Goal: Complete application form: Complete application form

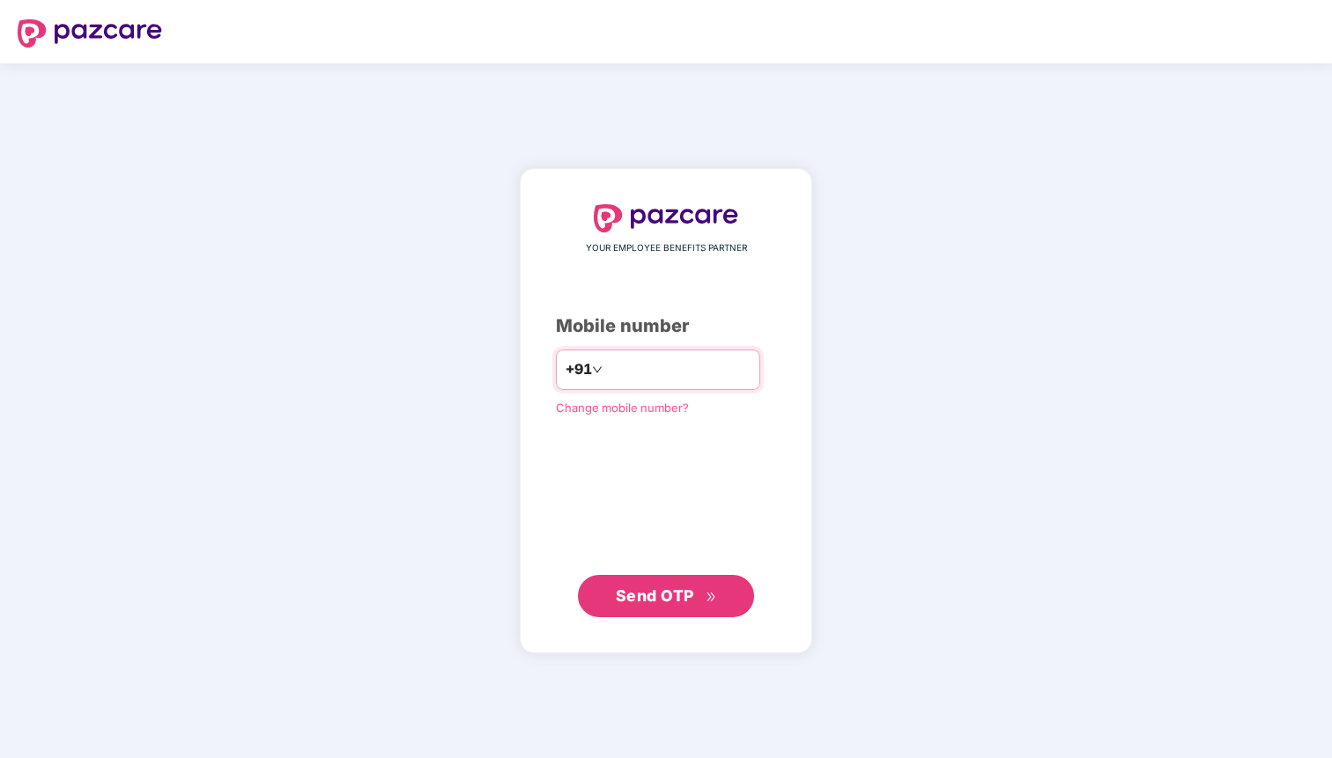
click at [620, 372] on input "number" at bounding box center [678, 370] width 144 height 28
type input "**********"
click at [709, 594] on icon "double-right" at bounding box center [710, 597] width 11 height 11
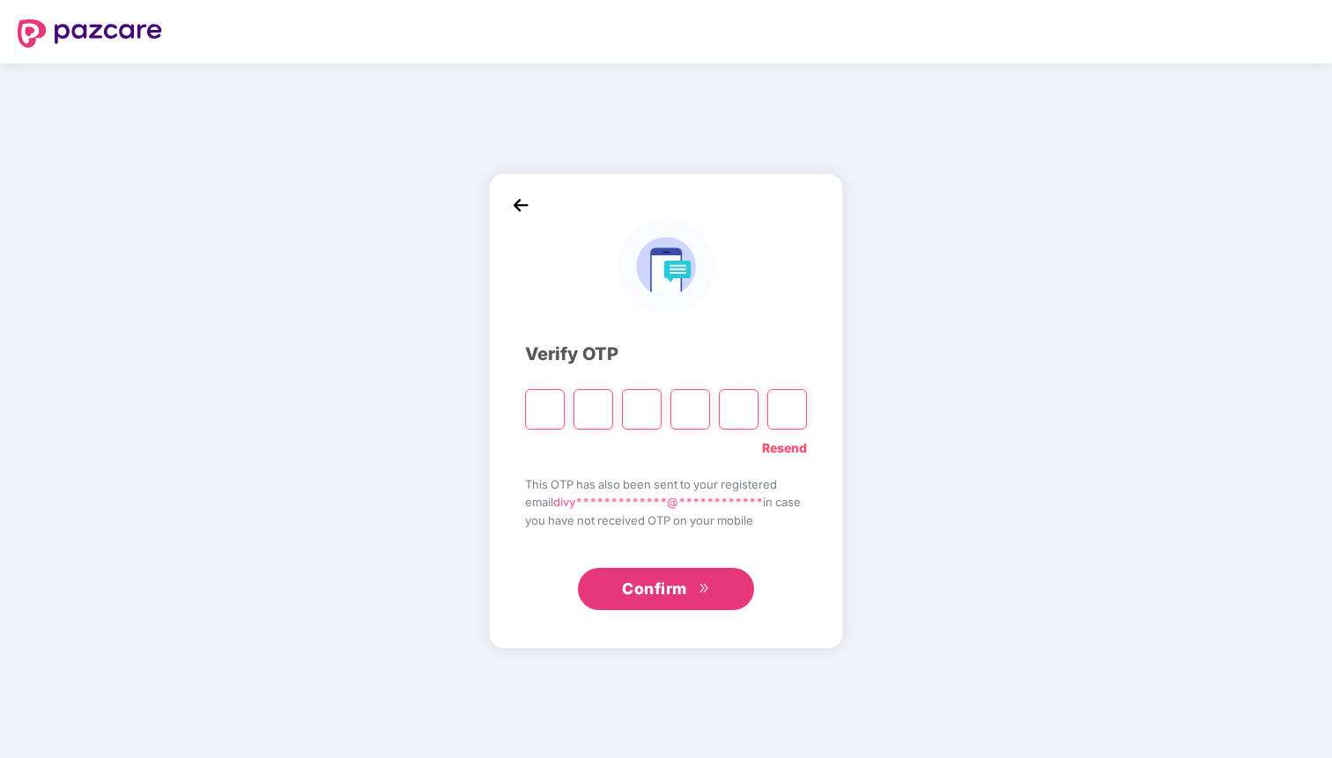
type input "*"
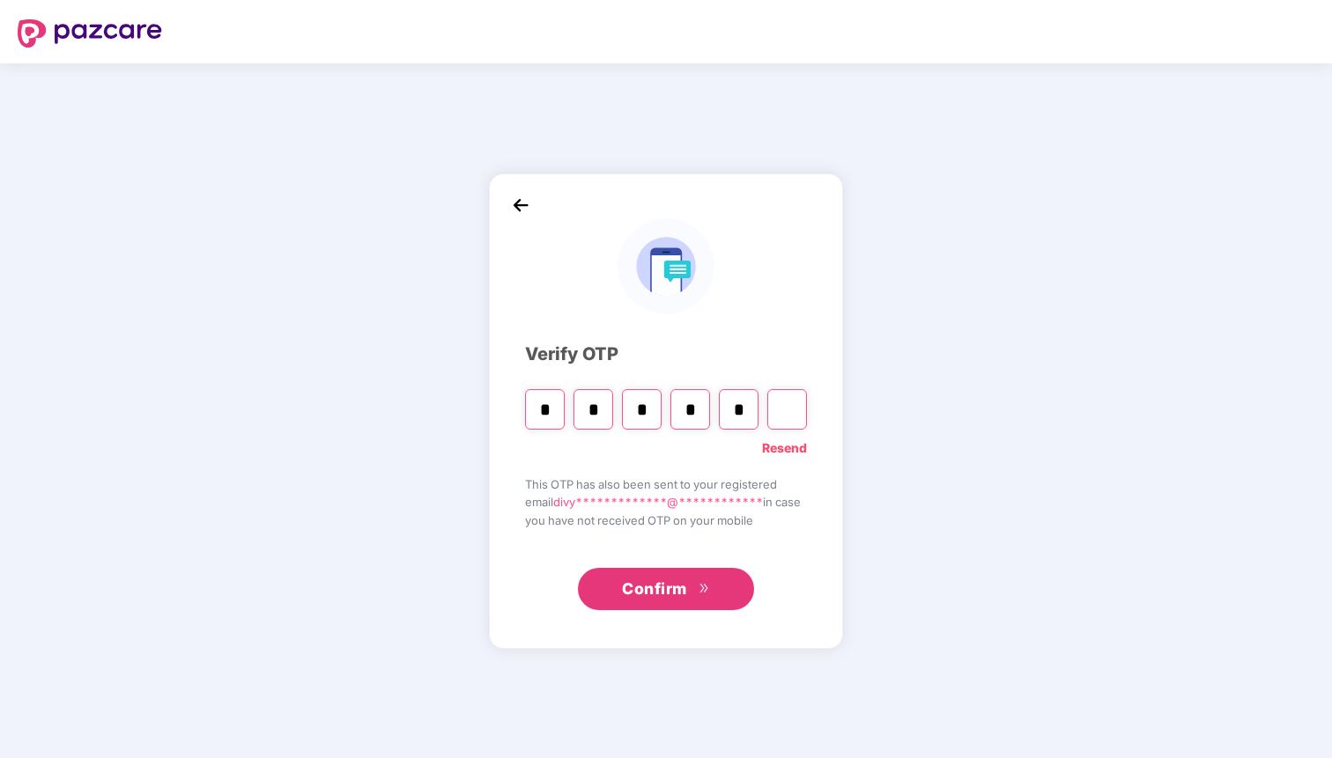
type input "*"
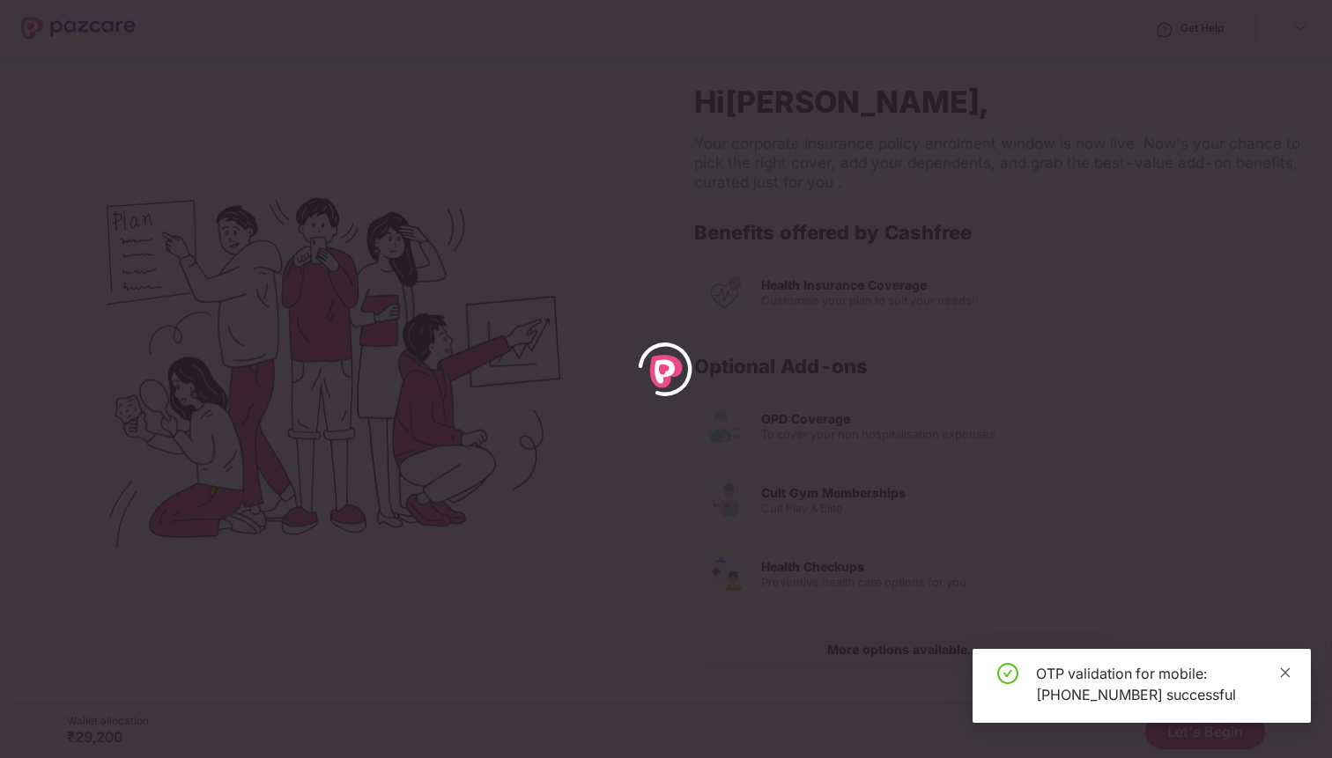
click at [1280, 668] on icon "close" at bounding box center [1285, 673] width 12 height 12
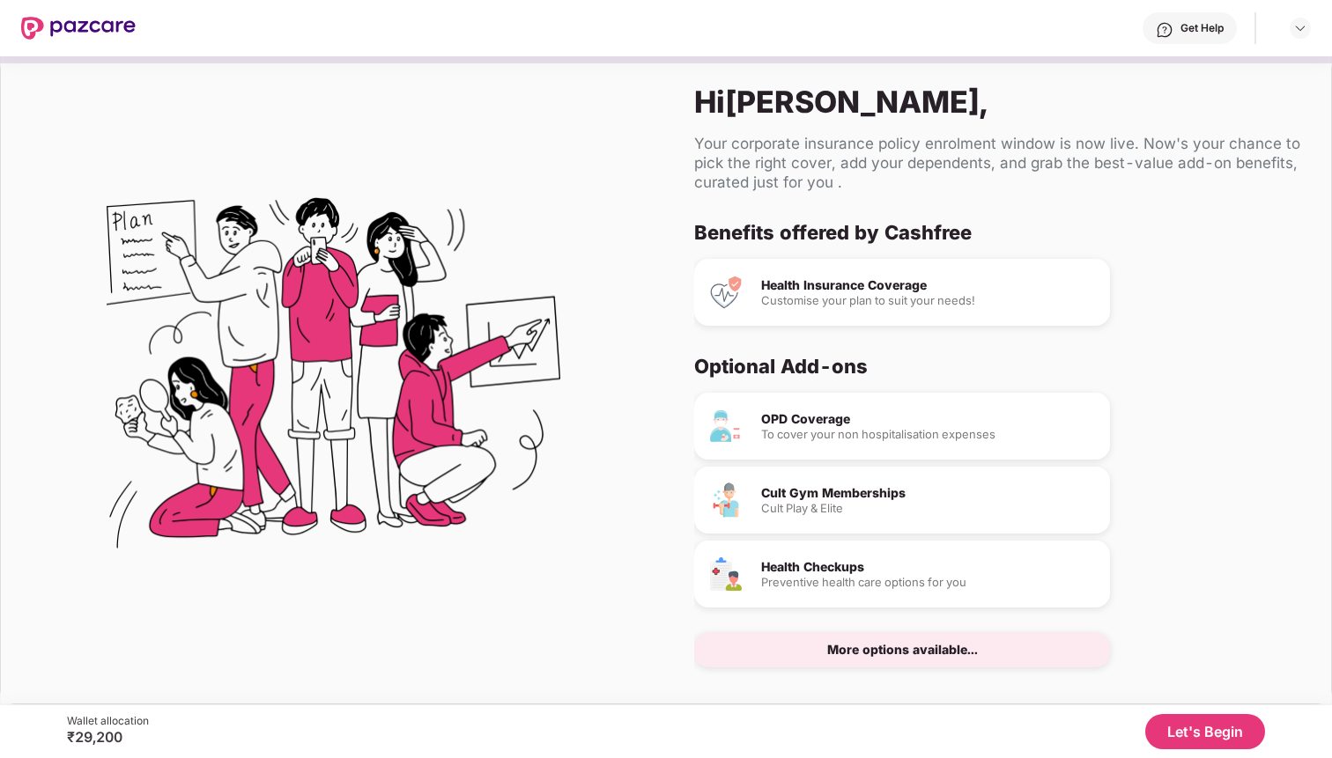
scroll to position [20, 0]
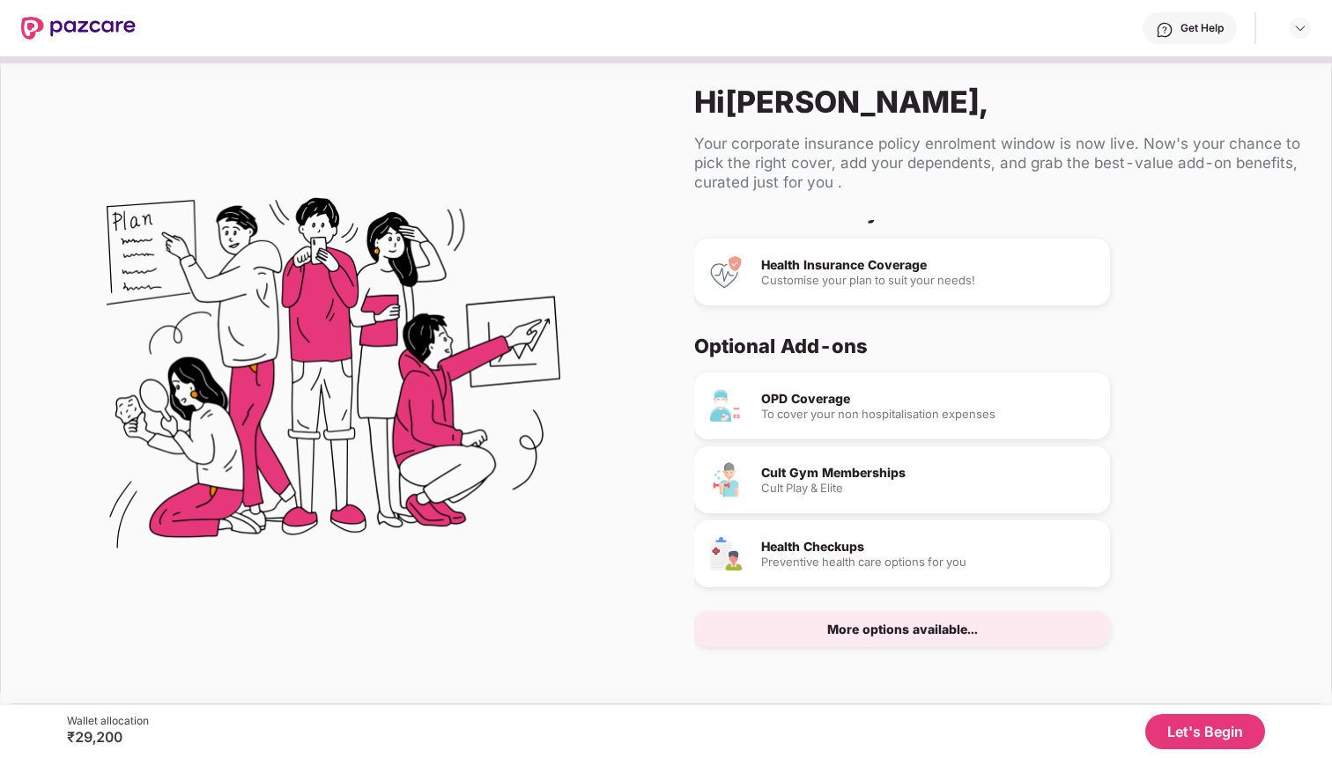
click at [1212, 740] on button "Let's Begin" at bounding box center [1205, 731] width 120 height 35
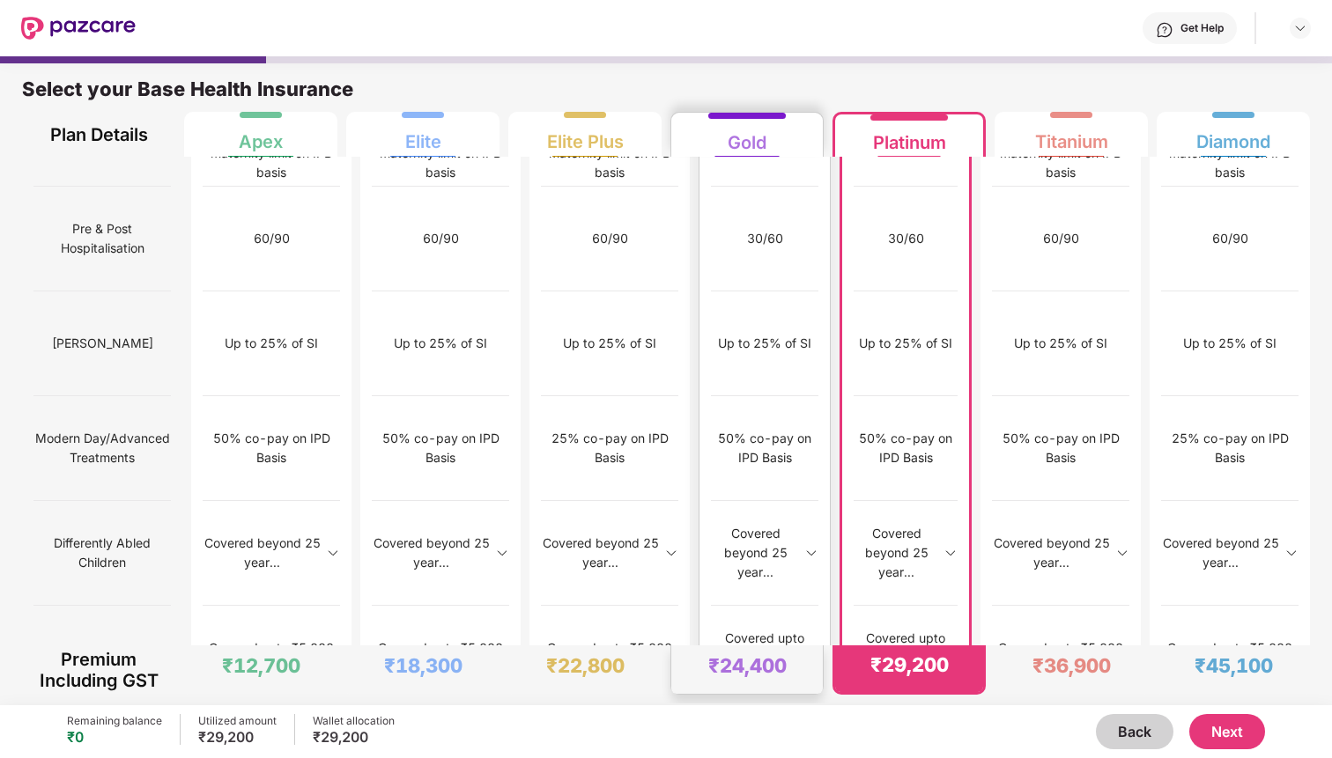
scroll to position [9, 0]
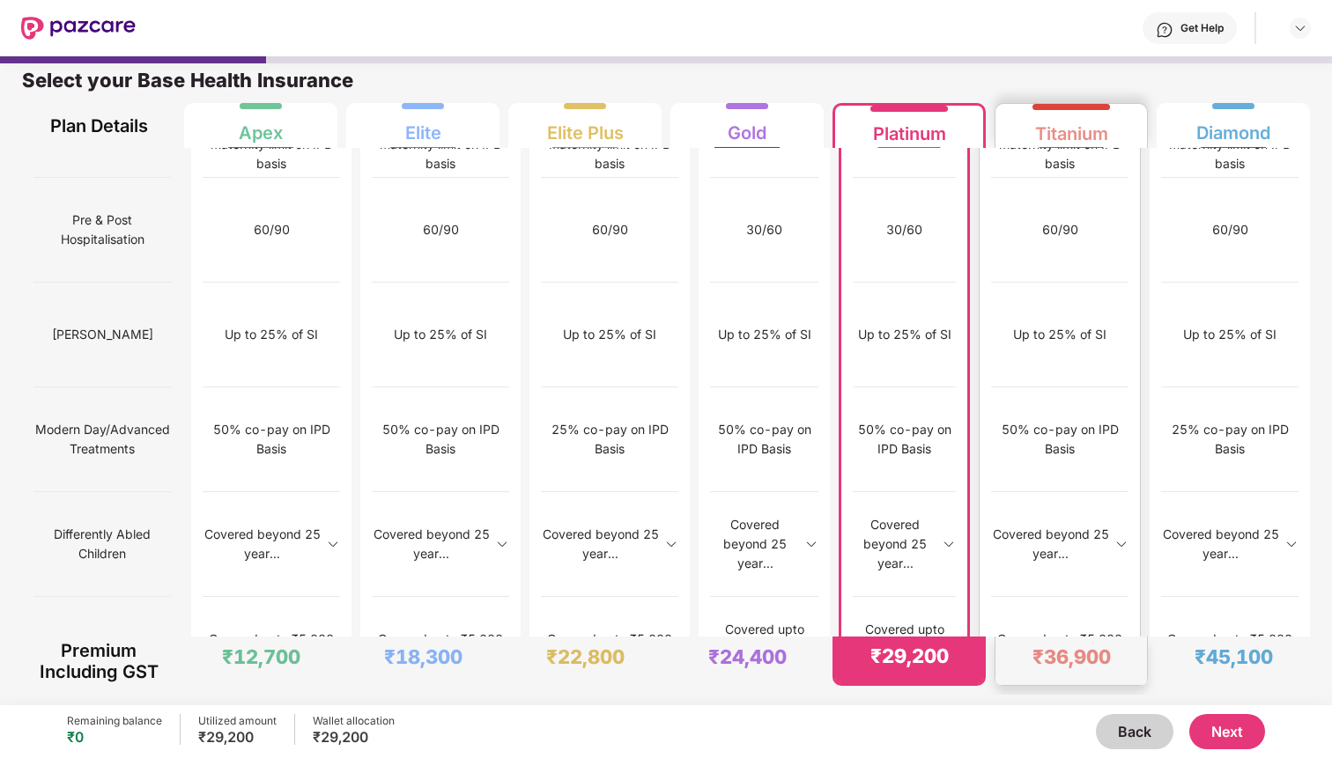
click at [1064, 702] on div "Covered with 50% co-pay" at bounding box center [1059, 754] width 137 height 105
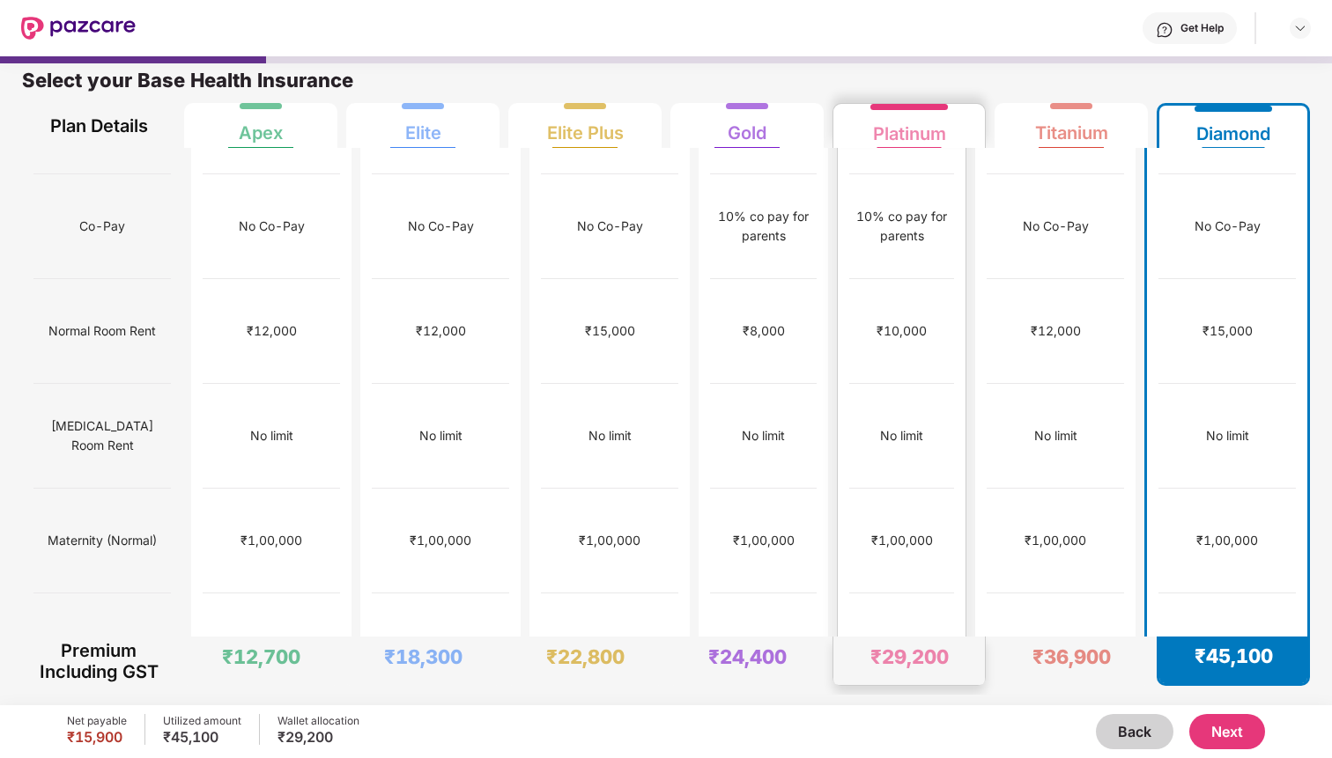
scroll to position [349, 0]
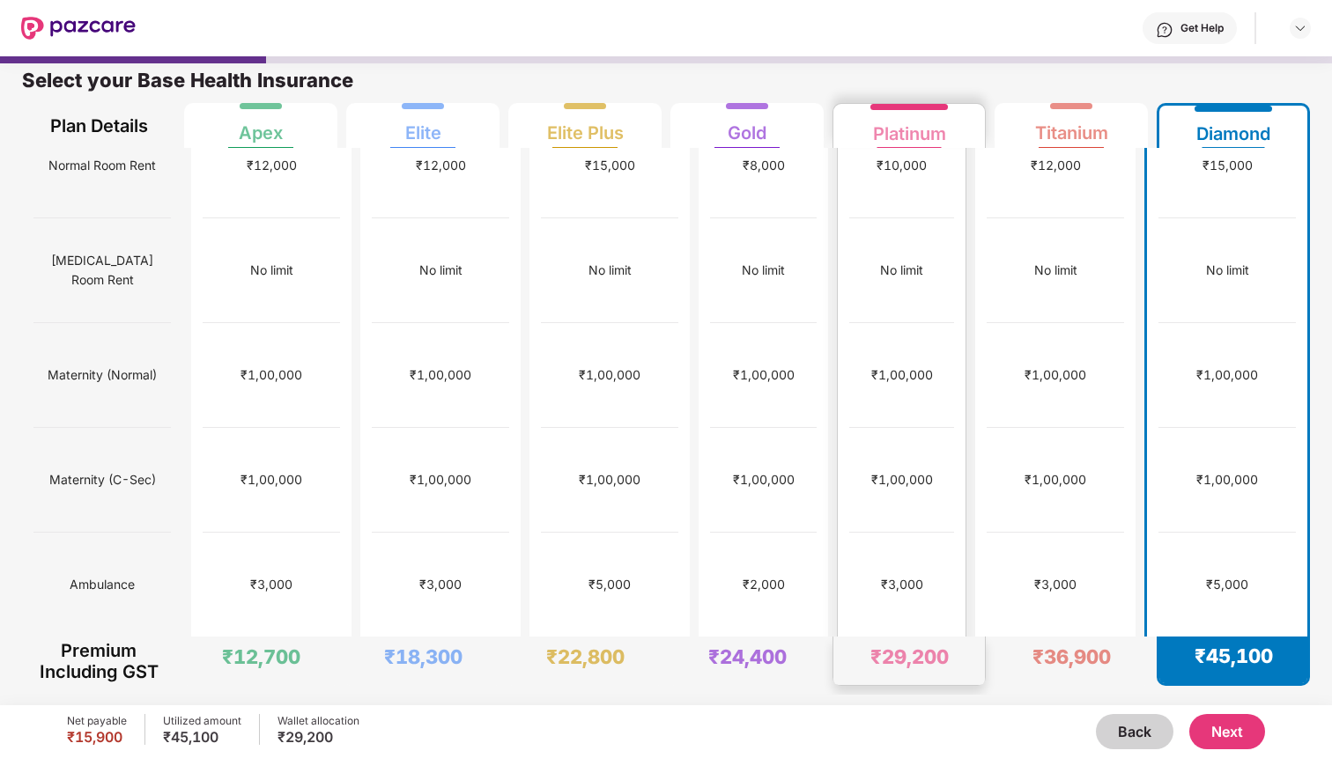
drag, startPoint x: 933, startPoint y: 523, endPoint x: 942, endPoint y: 518, distance: 11.0
click at [942, 638] on div "+/-6.5" at bounding box center [901, 690] width 105 height 105
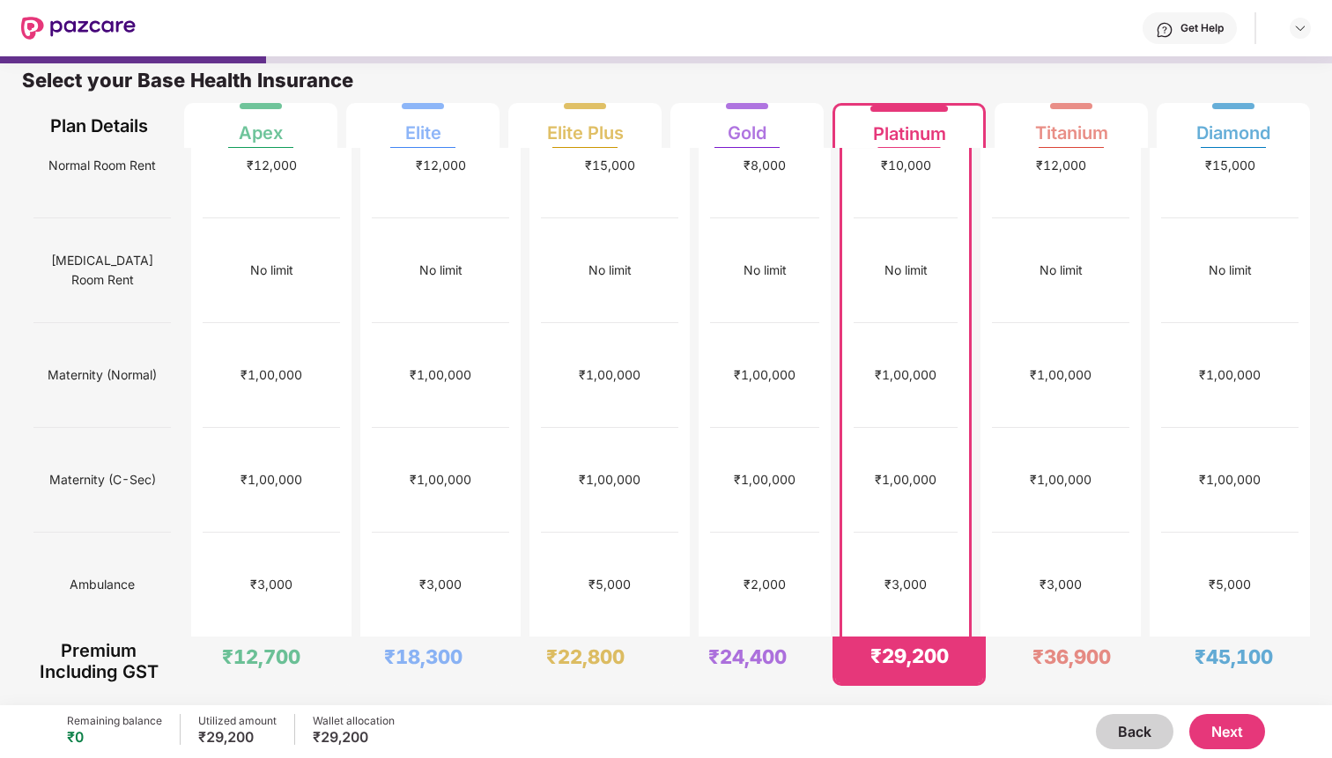
click at [942, 638] on div "+/-6.5" at bounding box center [905, 690] width 104 height 105
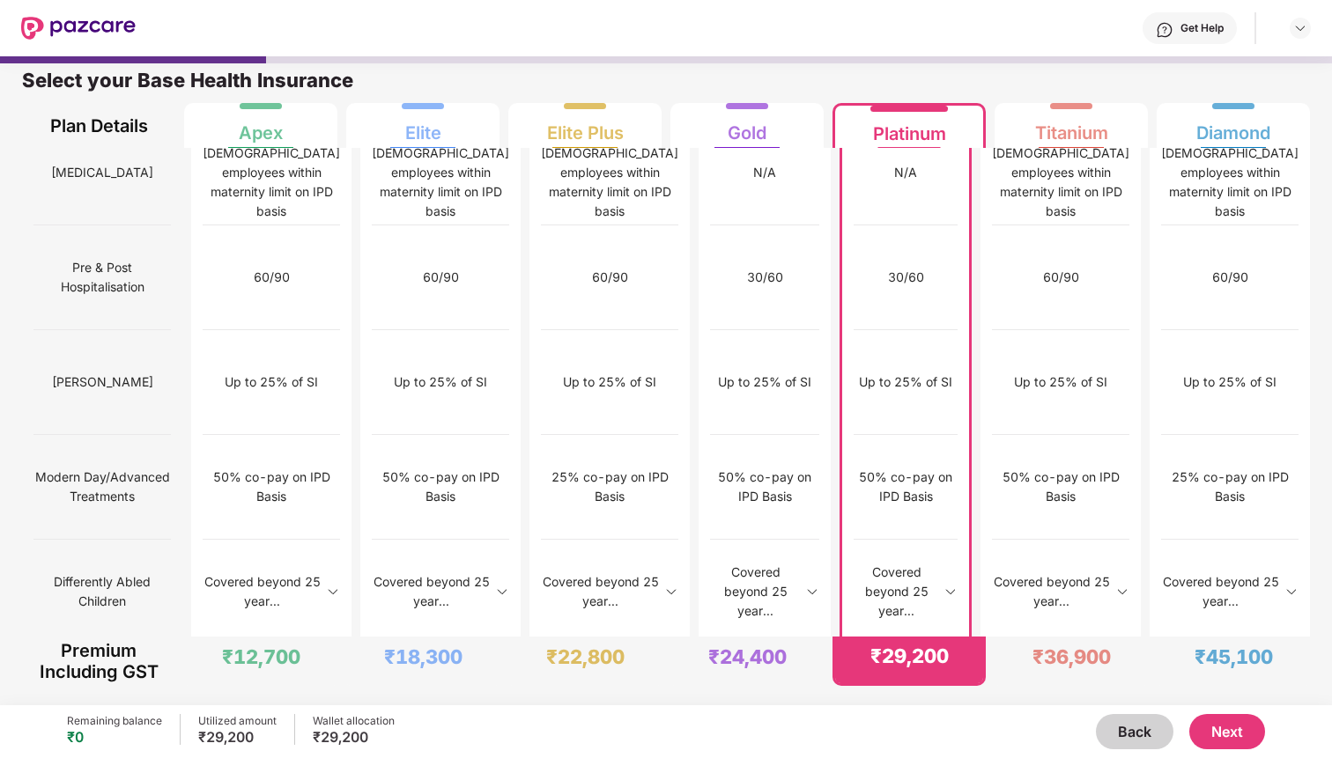
scroll to position [1647, 0]
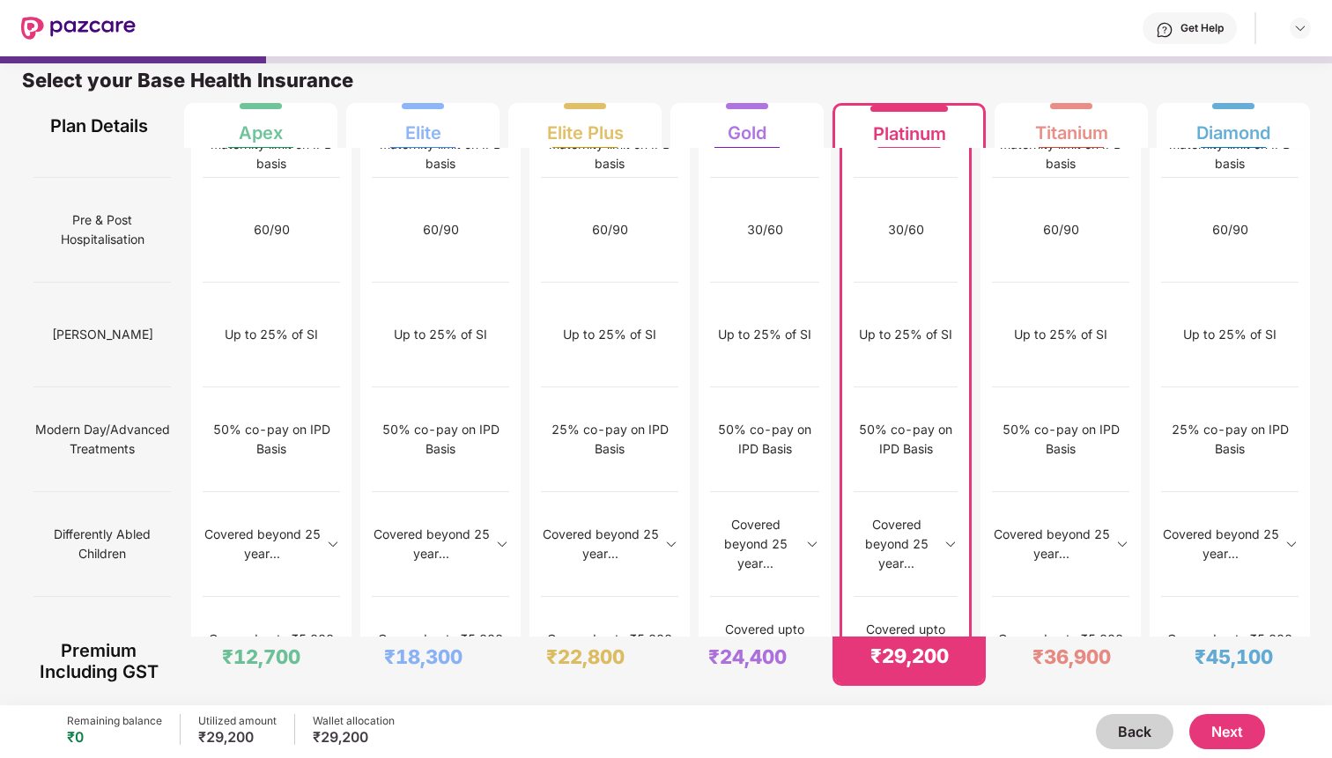
click at [1226, 731] on button "Next" at bounding box center [1227, 731] width 76 height 35
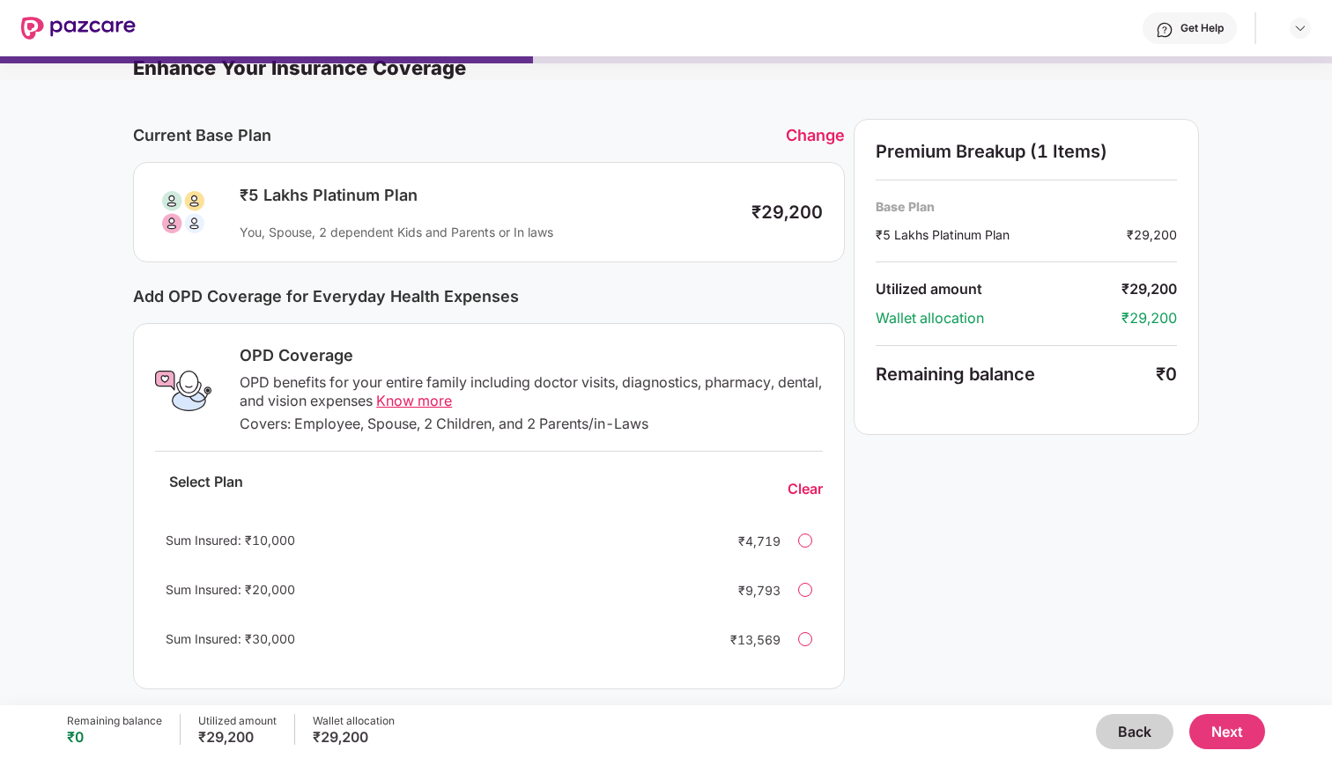
scroll to position [0, 0]
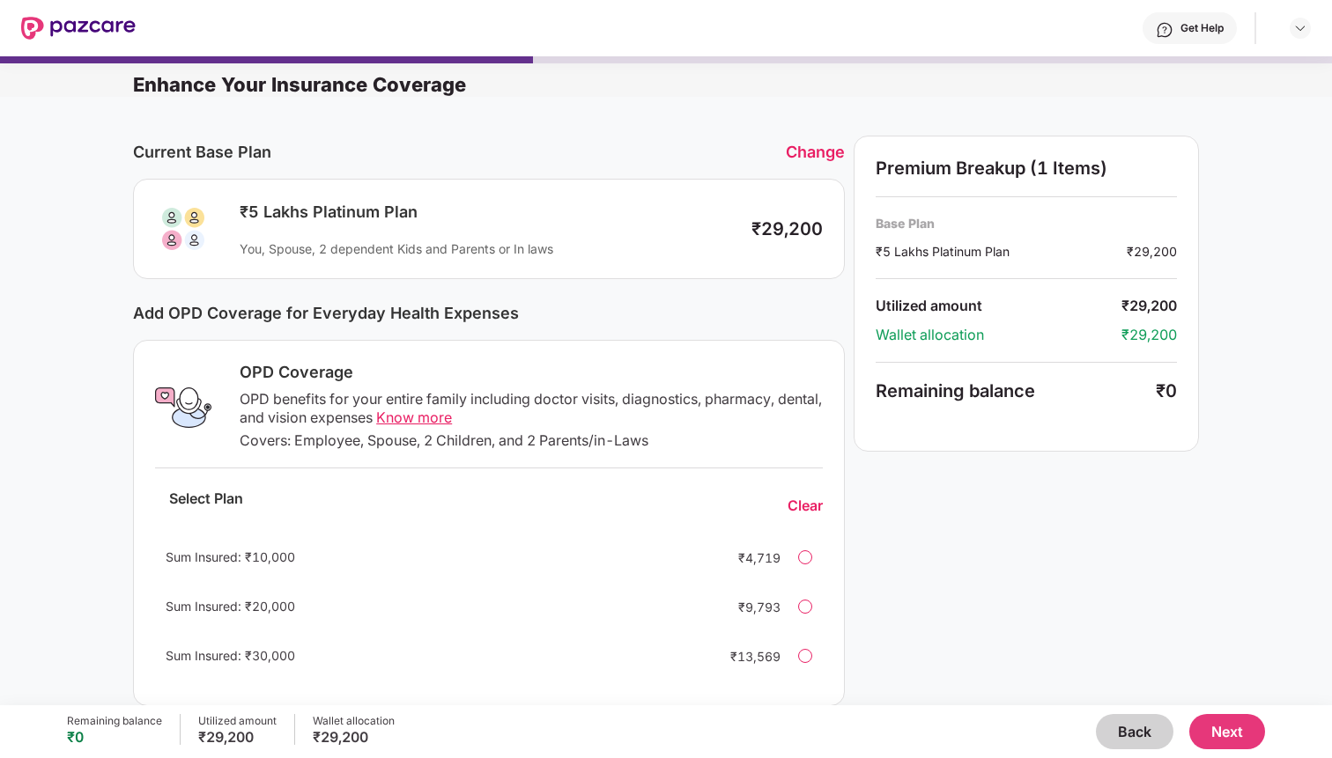
click at [1211, 727] on button "Next" at bounding box center [1227, 731] width 76 height 35
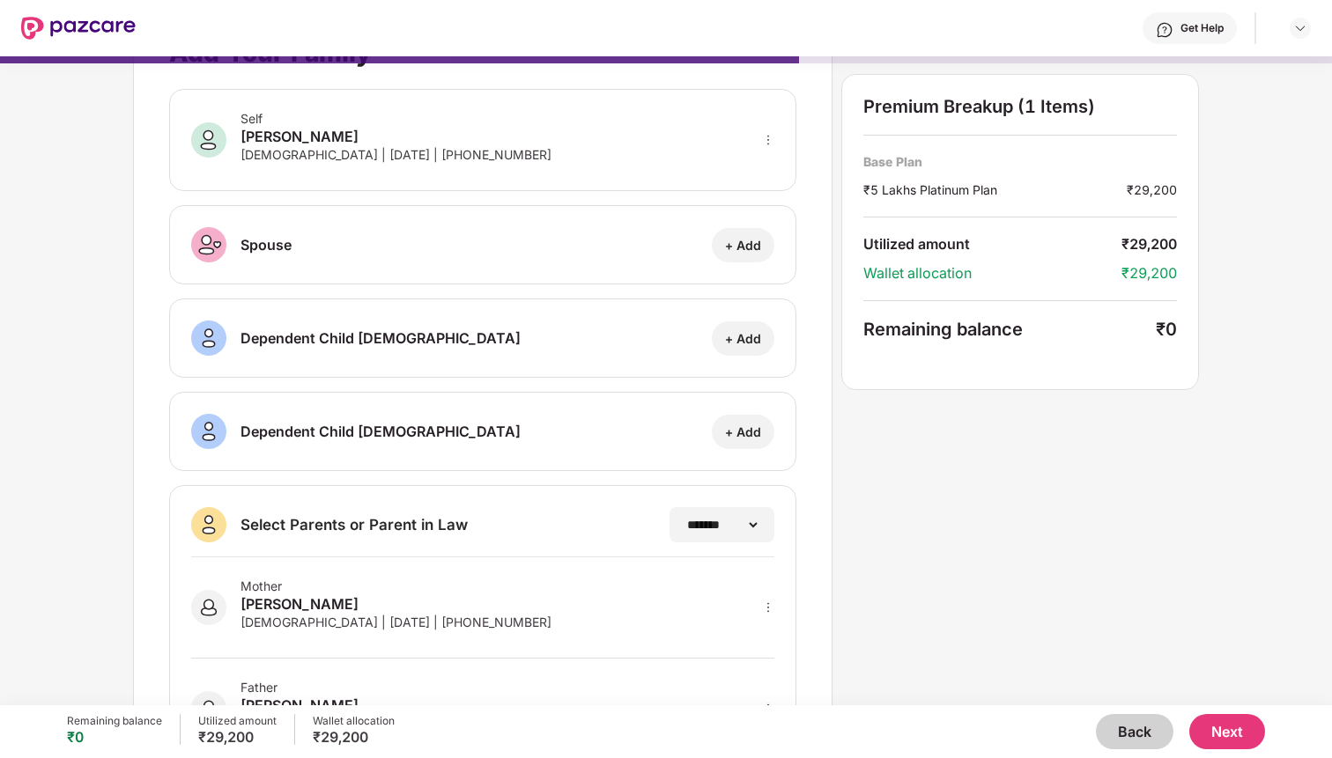
scroll to position [159, 0]
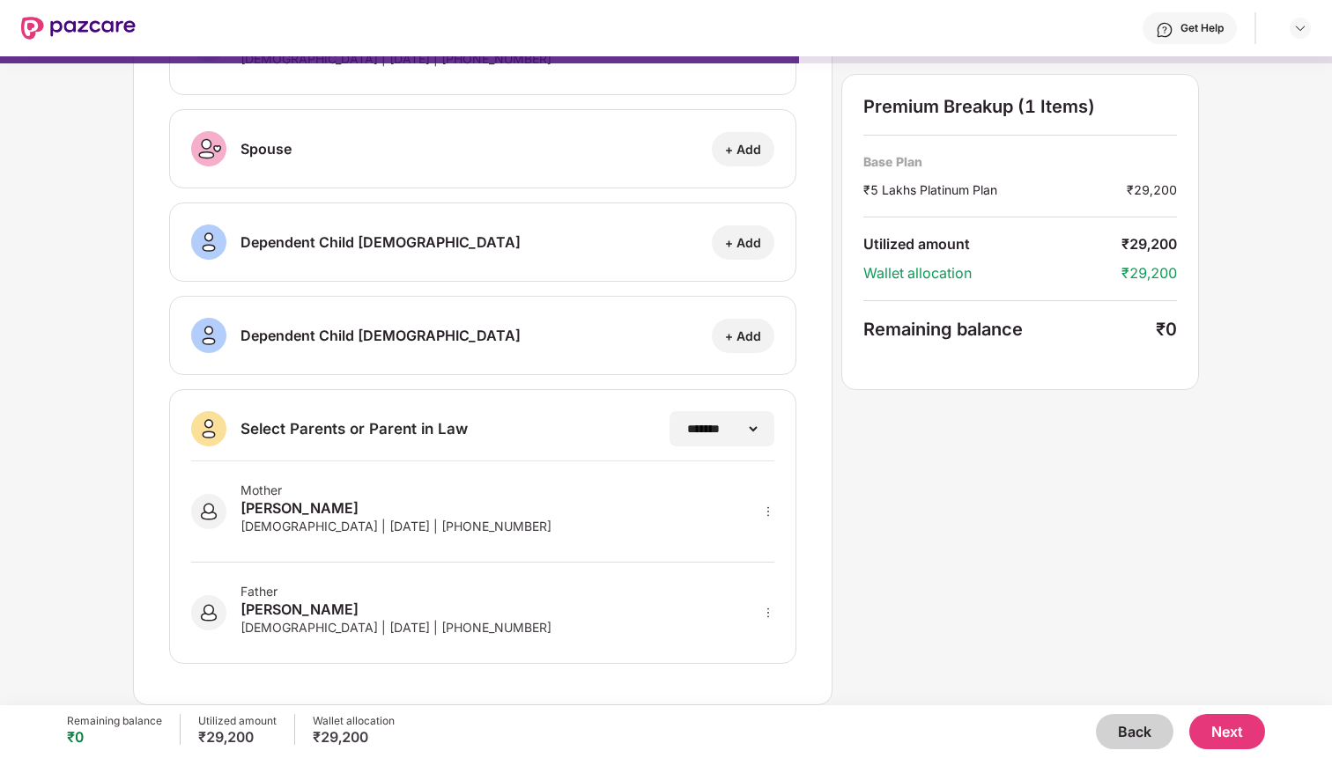
click at [545, 515] on div "Mother [PERSON_NAME] [DEMOGRAPHIC_DATA] | [DATE] | [PHONE_NUMBER]" at bounding box center [482, 511] width 583 height 101
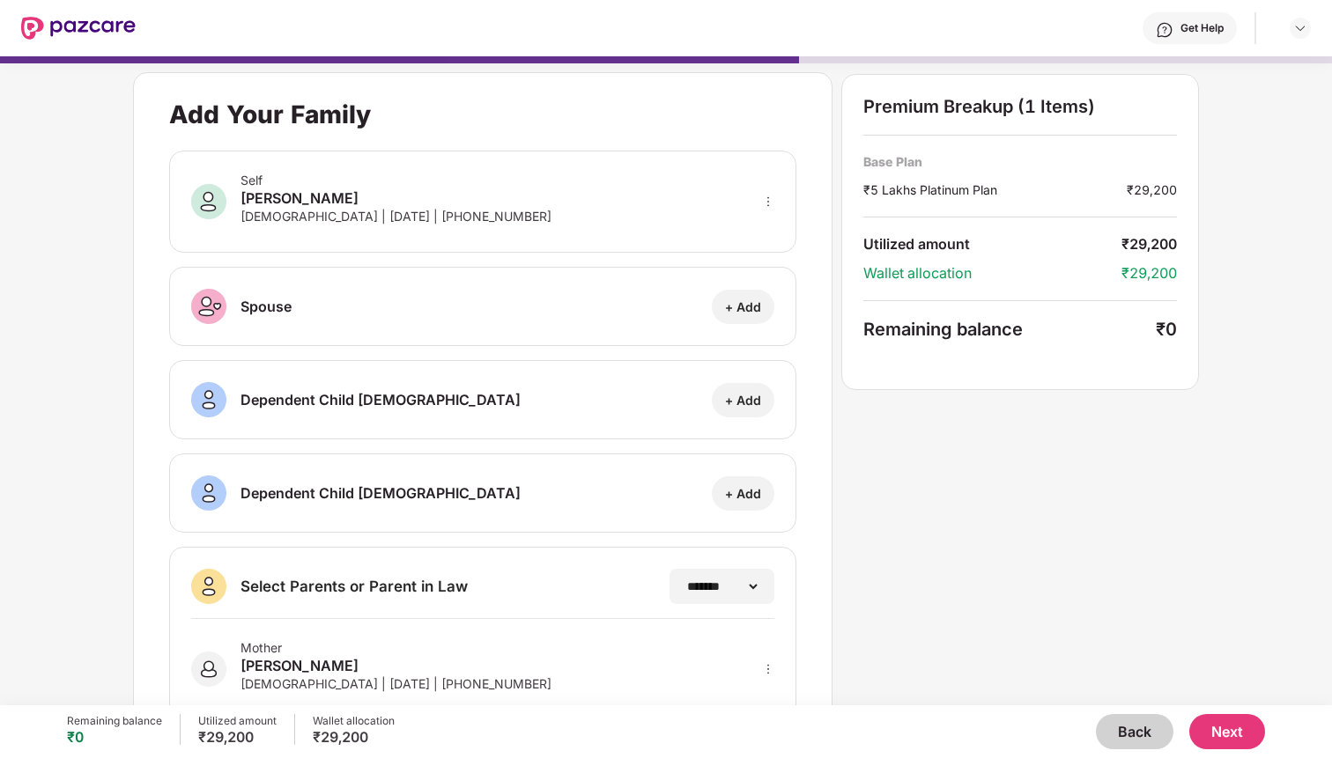
click at [368, 203] on div "[PERSON_NAME]" at bounding box center [395, 198] width 311 height 21
click at [764, 200] on icon "more" at bounding box center [768, 202] width 12 height 12
click at [742, 227] on img at bounding box center [745, 227] width 14 height 14
select select "****"
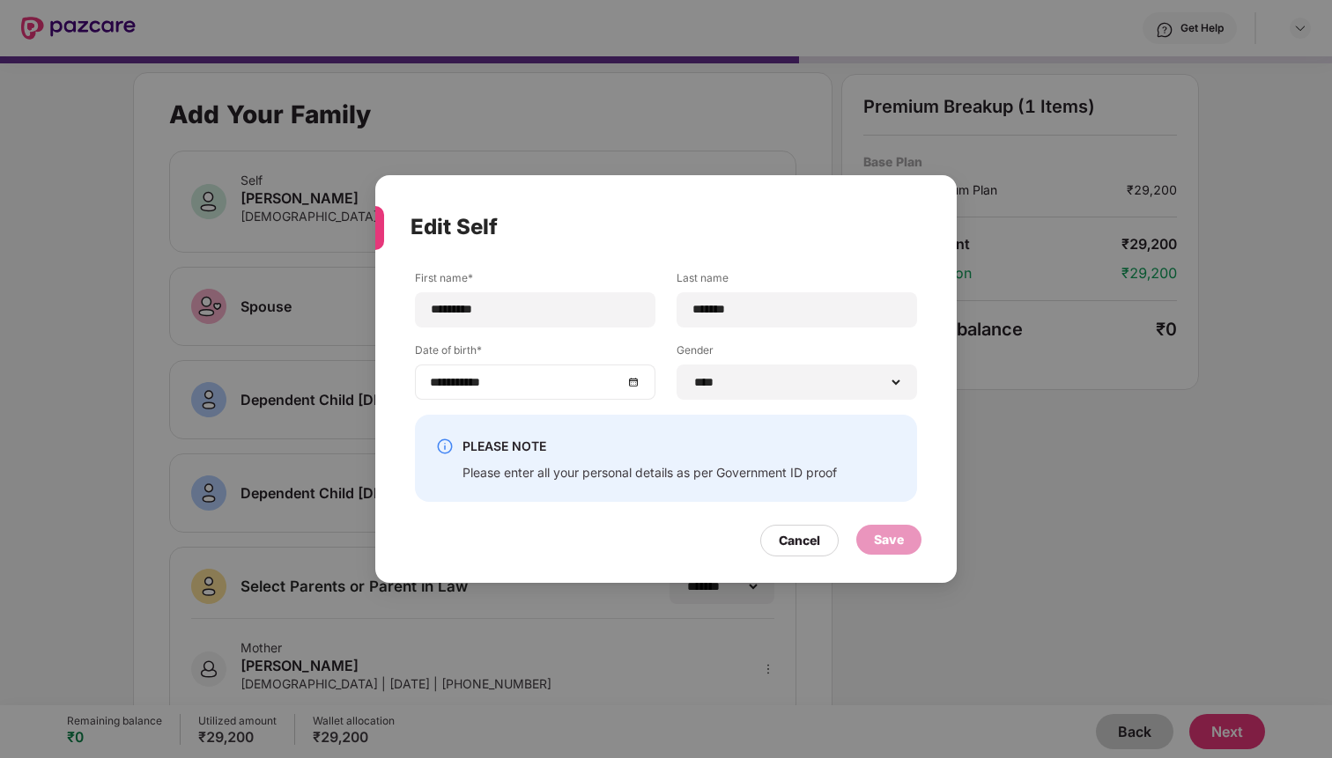
click at [635, 384] on div "**********" at bounding box center [535, 382] width 210 height 19
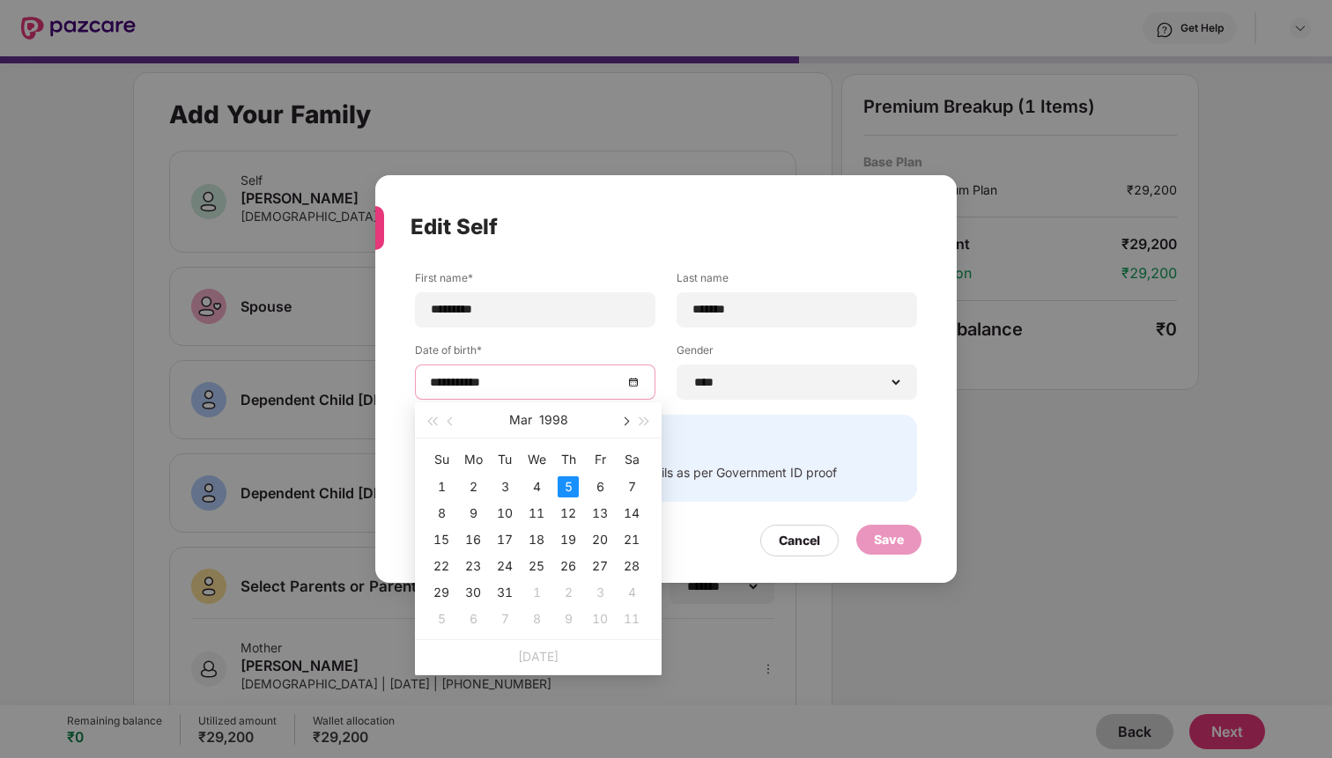
click at [630, 421] on button "button" at bounding box center [624, 419] width 19 height 35
type input "**********"
click at [443, 508] on div "3" at bounding box center [441, 513] width 21 height 21
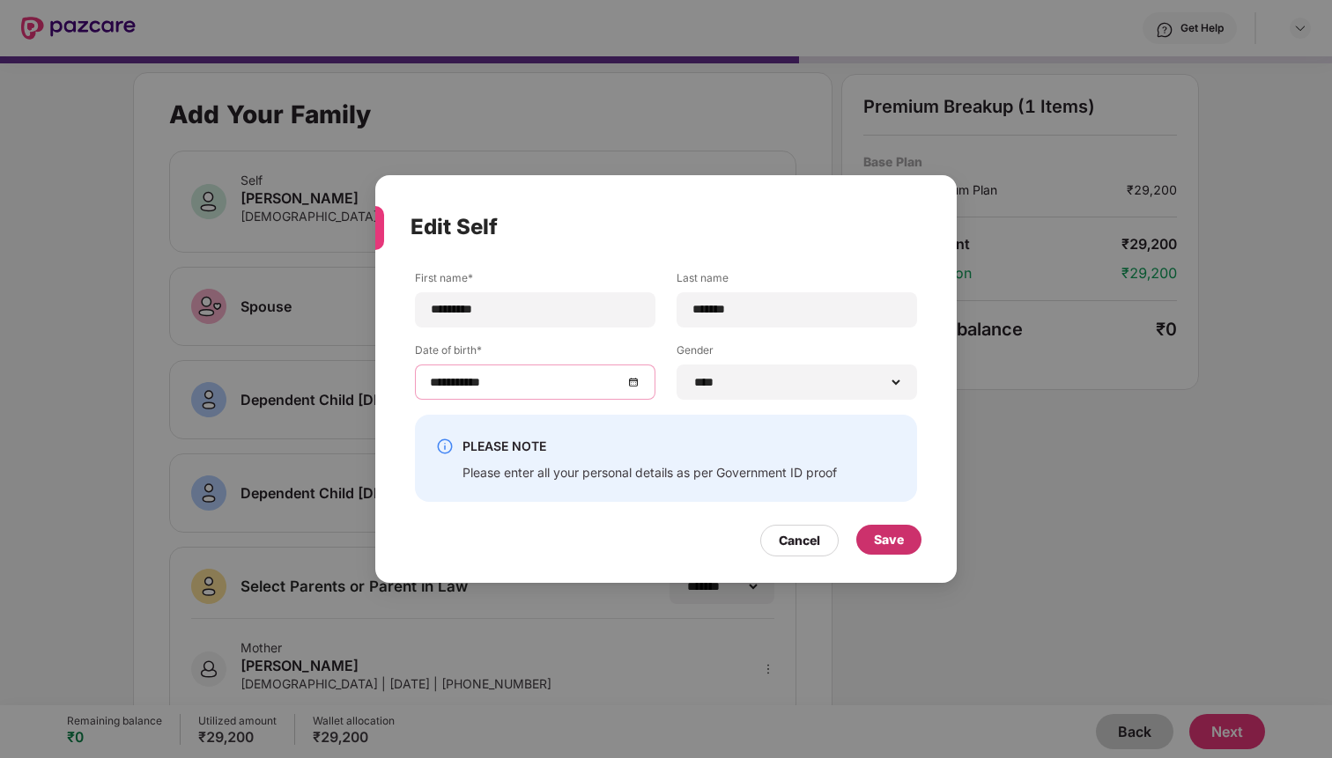
click at [882, 541] on div "Save" at bounding box center [889, 539] width 30 height 19
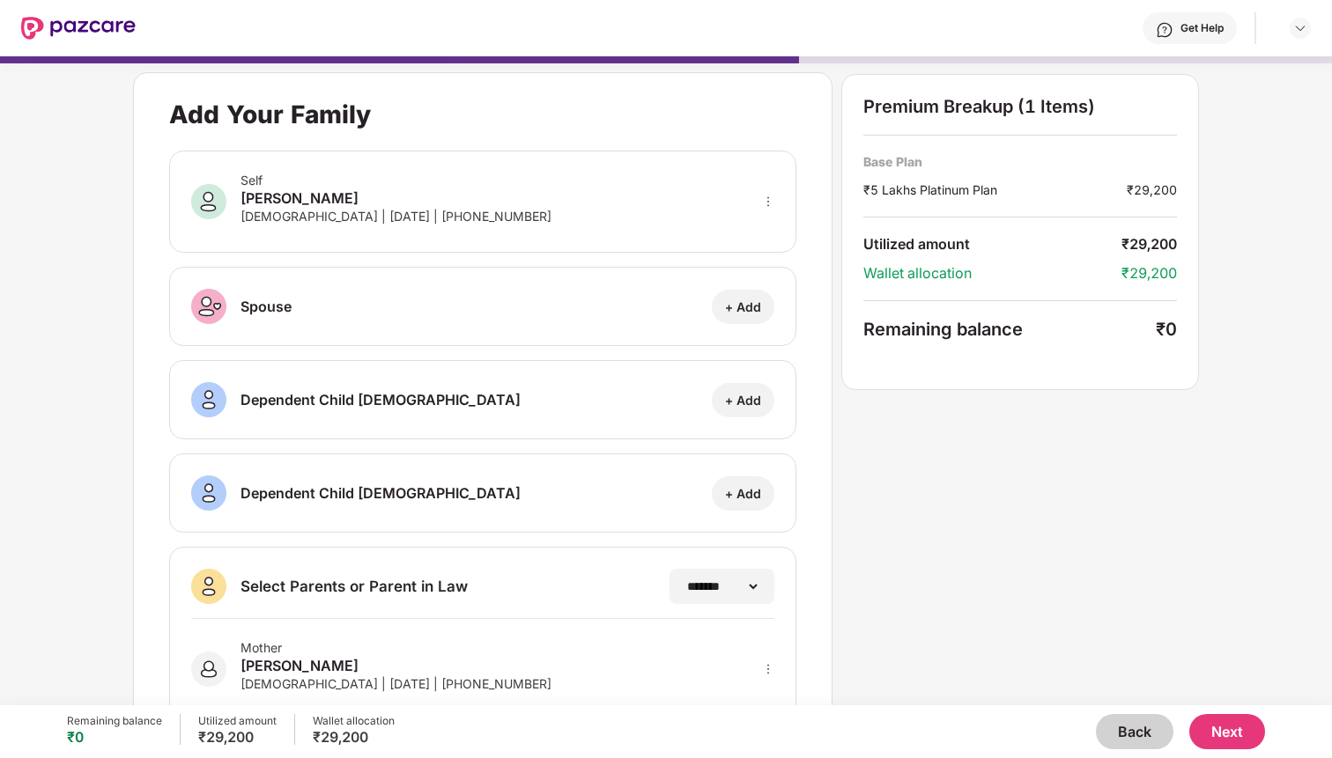
click at [1224, 731] on button "Next" at bounding box center [1227, 731] width 76 height 35
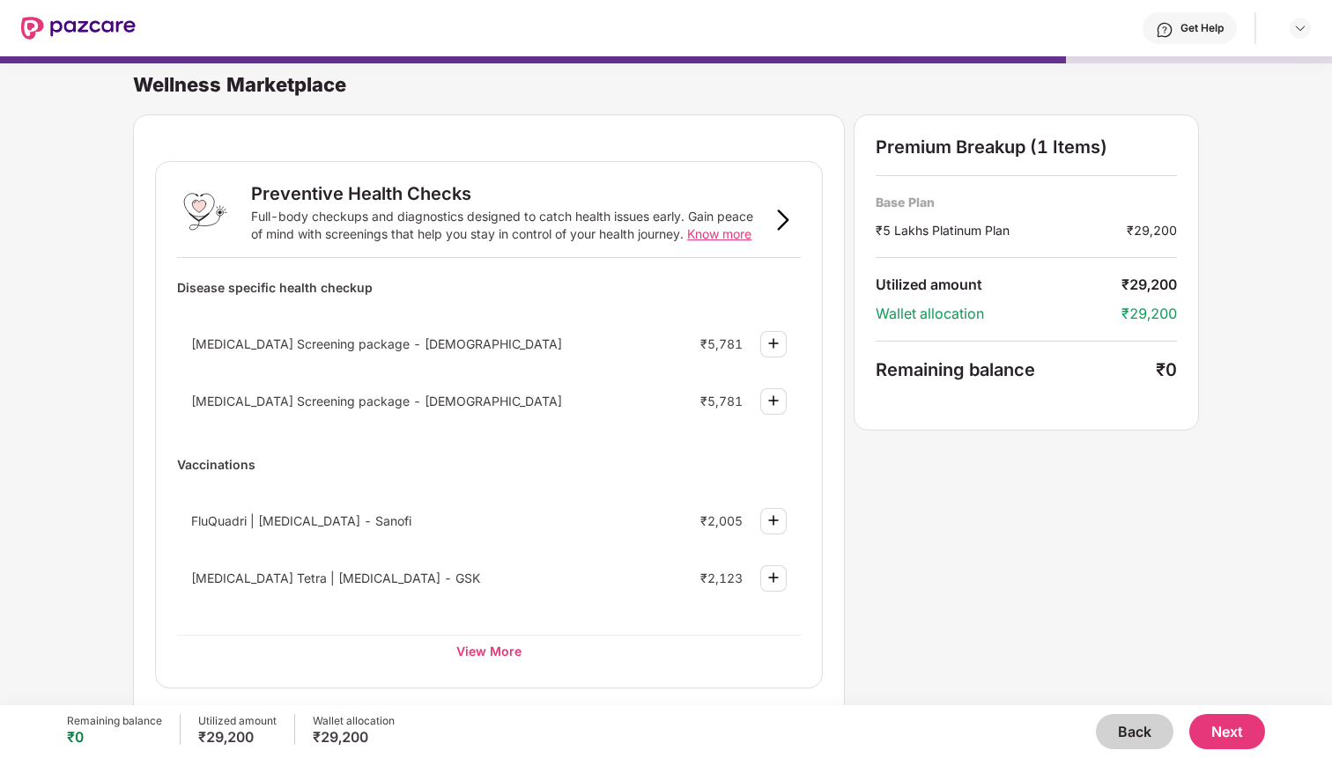
click at [1241, 734] on button "Next" at bounding box center [1227, 731] width 76 height 35
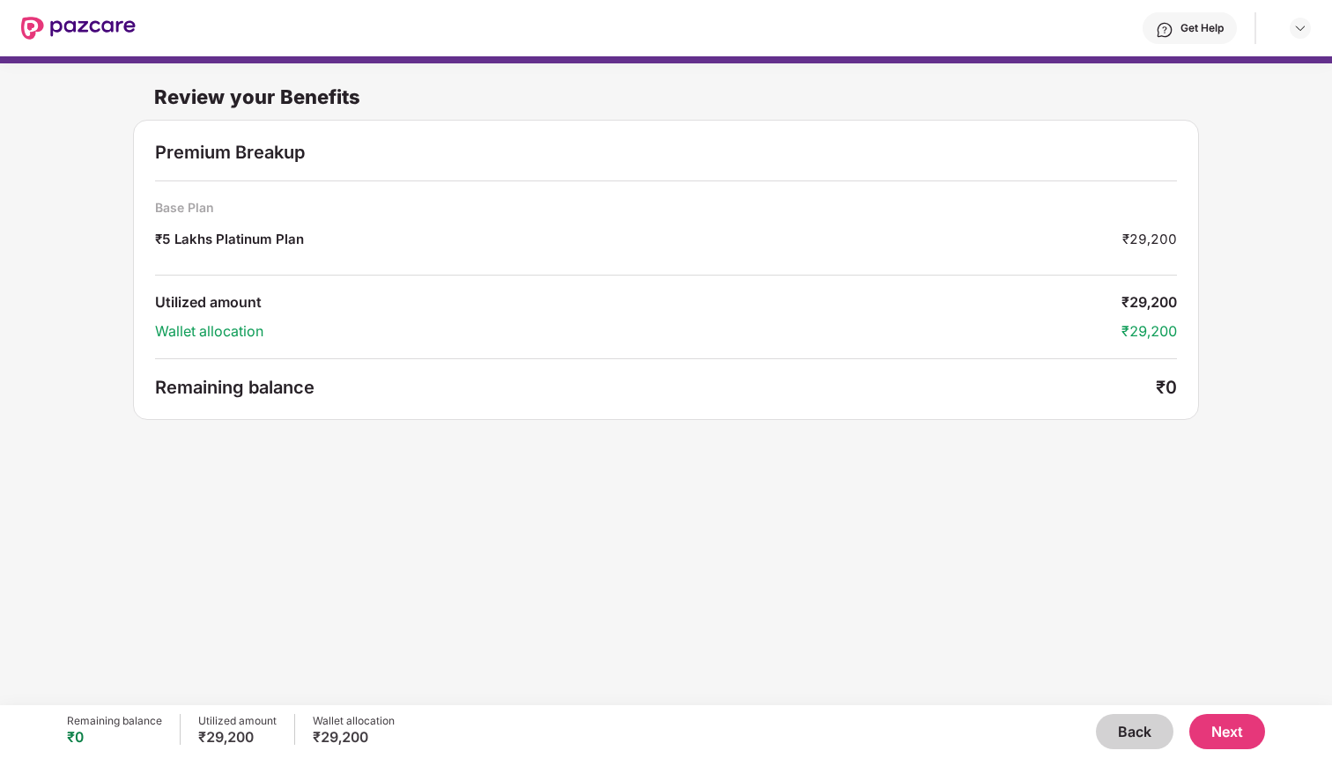
click at [1218, 724] on button "Next" at bounding box center [1227, 731] width 76 height 35
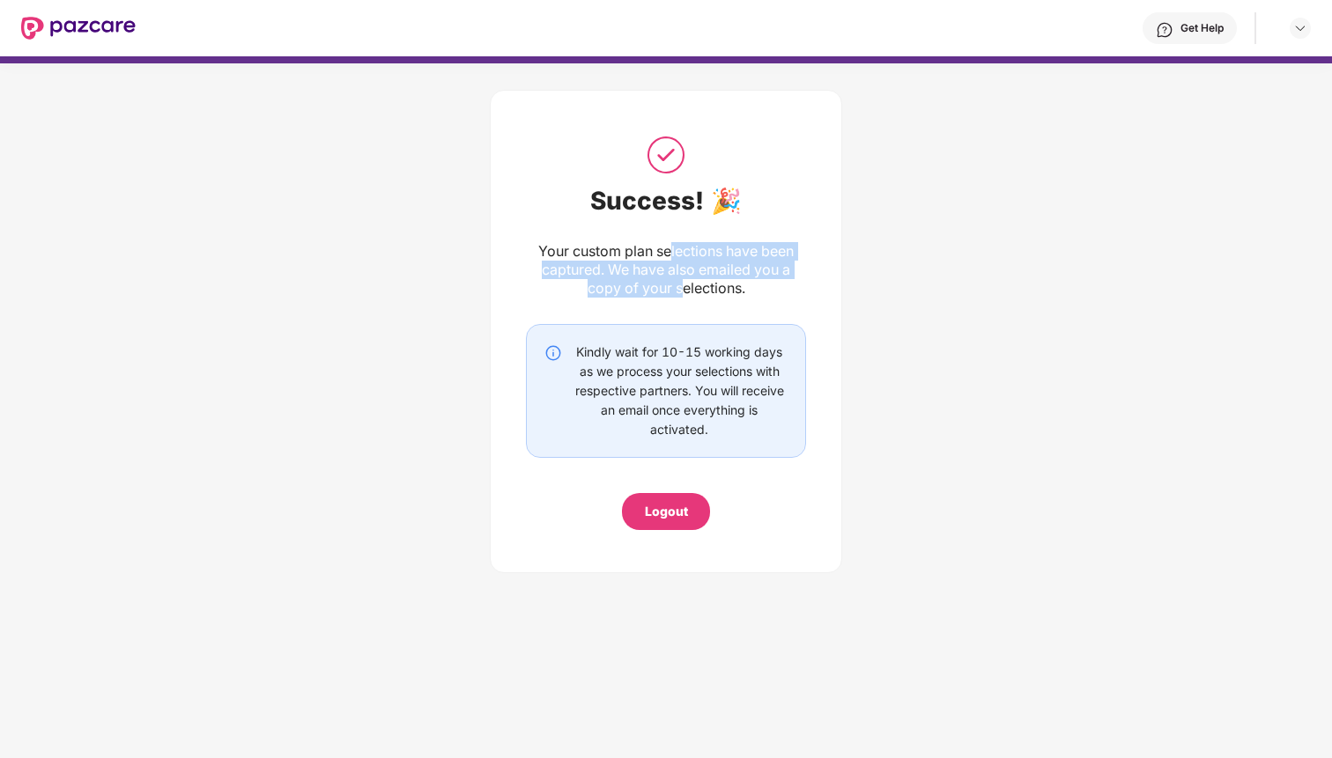
drag, startPoint x: 683, startPoint y: 290, endPoint x: 668, endPoint y: 245, distance: 47.3
click at [668, 245] on div "Your custom plan selections have been captured. We have also emailed you a copy…" at bounding box center [666, 269] width 280 height 55
click at [676, 509] on div "Logout" at bounding box center [666, 511] width 43 height 19
